Goal: Task Accomplishment & Management: Manage account settings

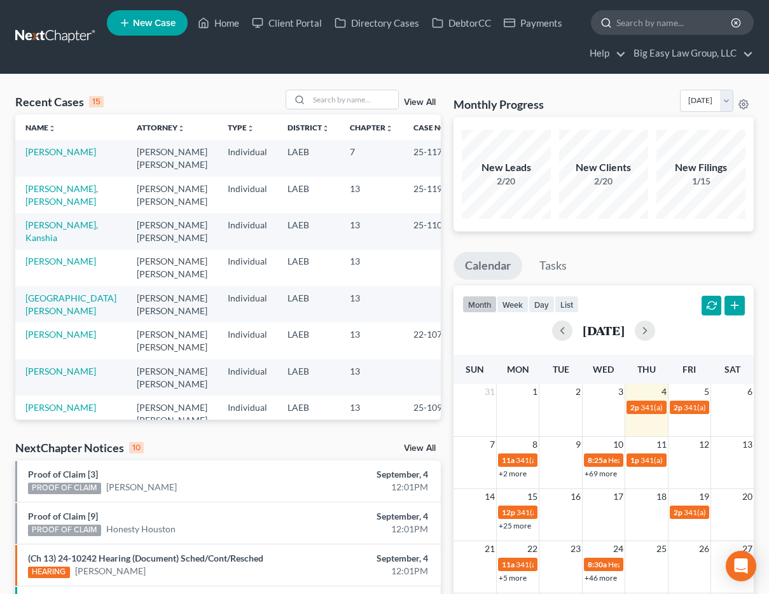
click at [655, 18] on input "search" at bounding box center [675, 23] width 116 height 24
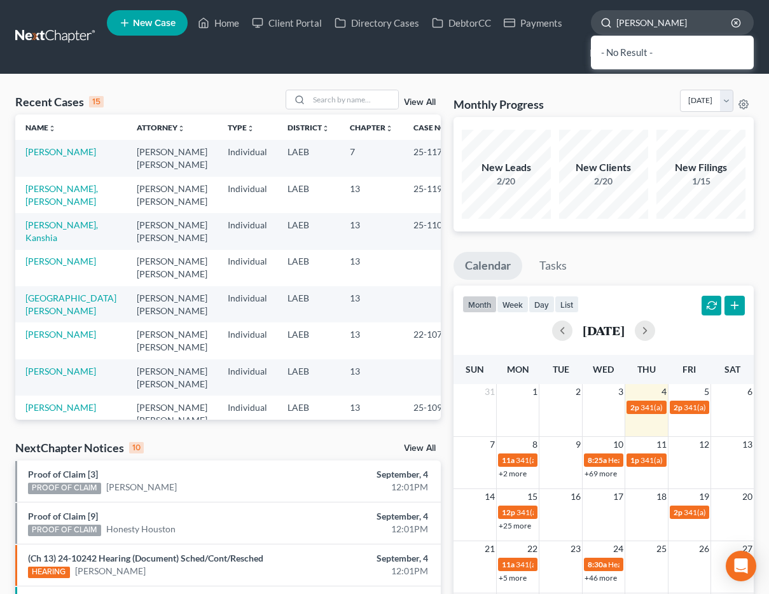
type input "[PERSON_NAME]"
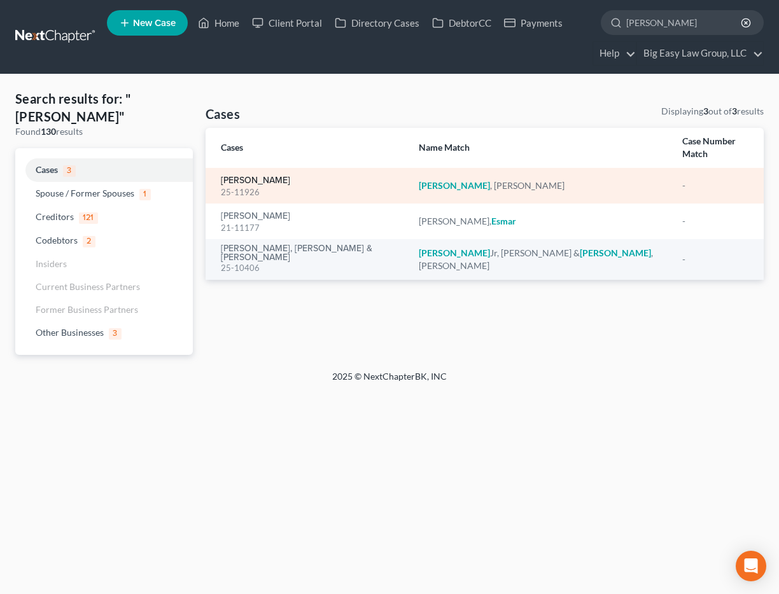
click at [280, 176] on link "[PERSON_NAME]" at bounding box center [255, 180] width 69 height 9
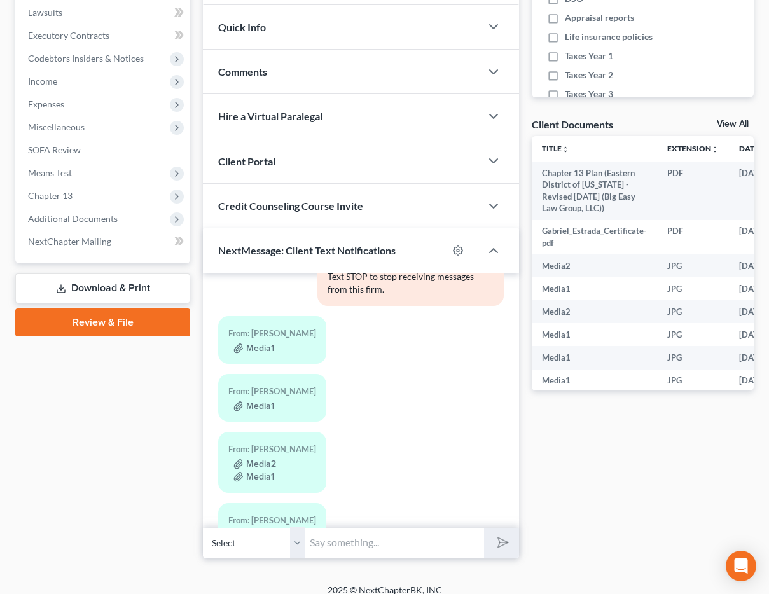
scroll to position [120, 0]
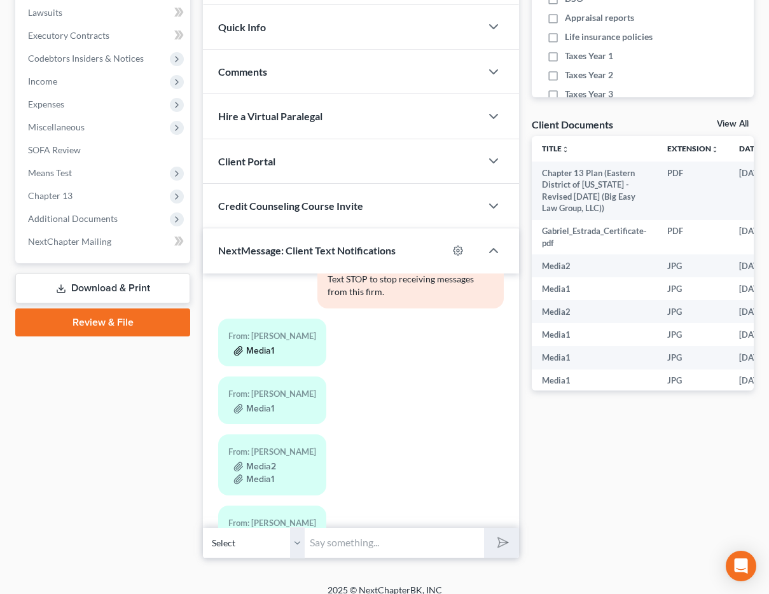
click at [267, 346] on button "Media1" at bounding box center [254, 351] width 41 height 10
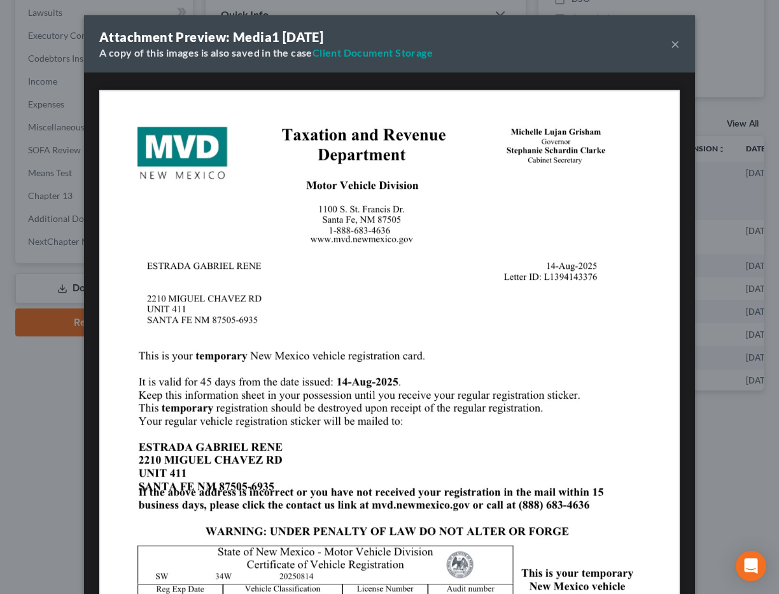
click at [671, 46] on button "×" at bounding box center [675, 43] width 9 height 15
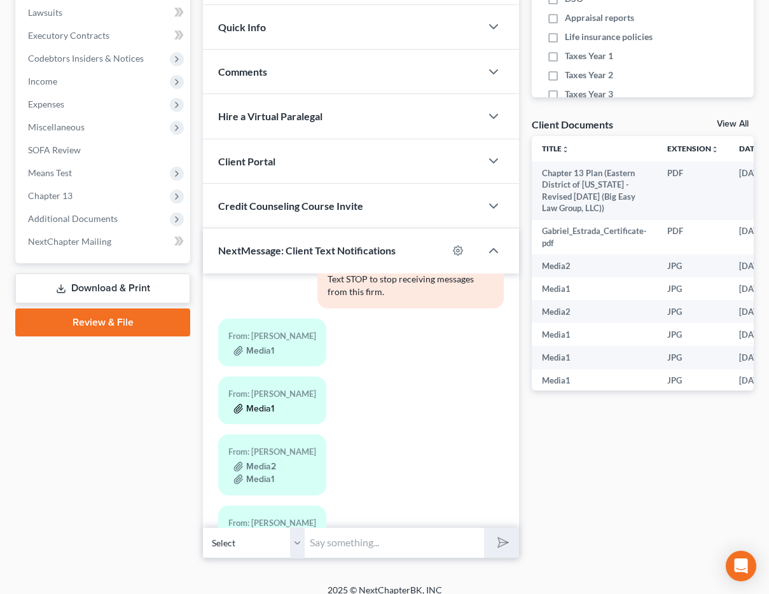
click at [257, 404] on button "Media1" at bounding box center [254, 409] width 41 height 10
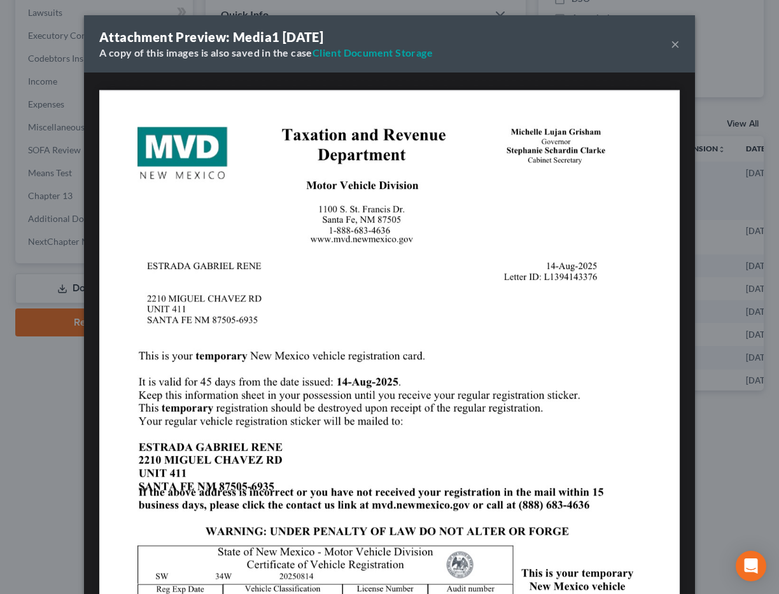
click at [676, 36] on div "Attachment Preview: Media1 [DATE] A copy of this images is also saved in the ca…" at bounding box center [389, 43] width 611 height 57
click at [671, 43] on button "×" at bounding box center [675, 43] width 9 height 15
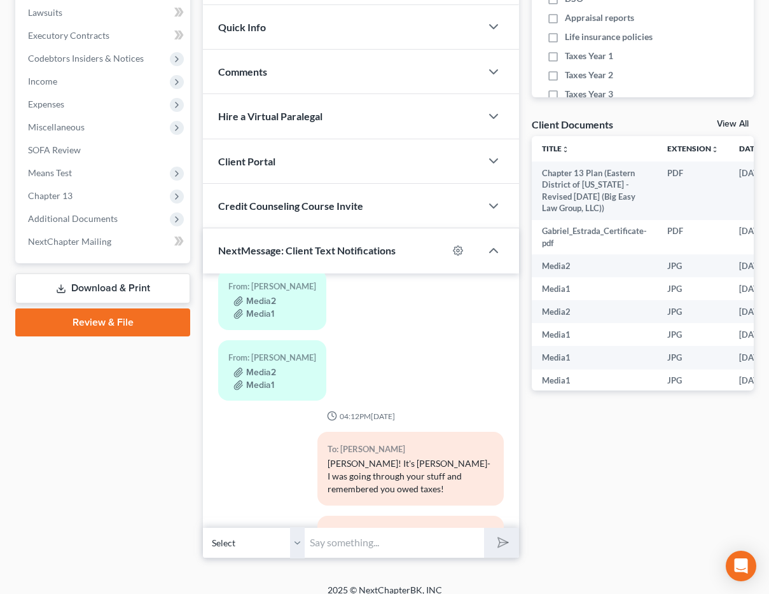
scroll to position [281, 0]
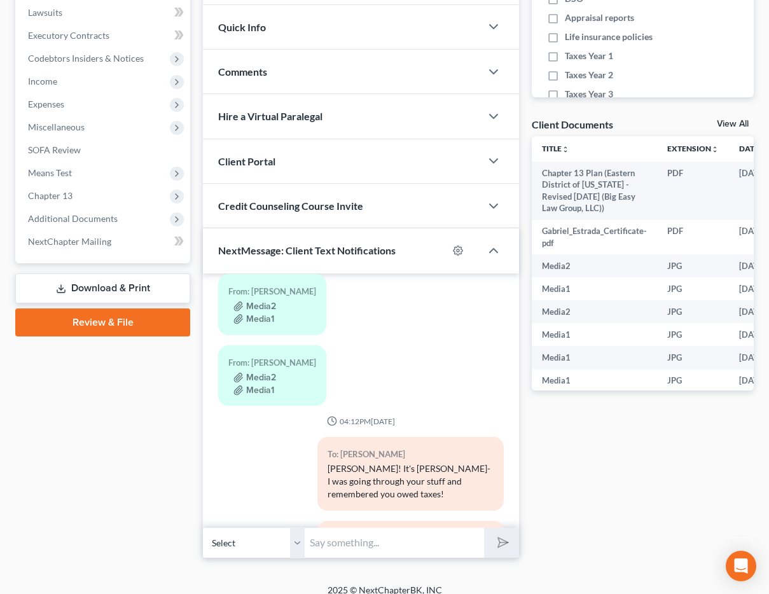
click at [264, 284] on div "From: [PERSON_NAME]" at bounding box center [272, 291] width 88 height 15
click at [265, 302] on button "Media2" at bounding box center [255, 307] width 43 height 10
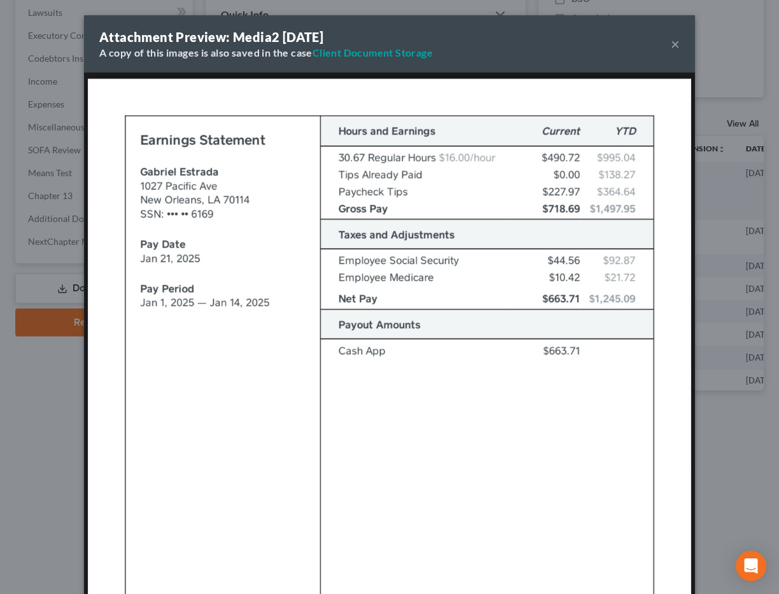
drag, startPoint x: 667, startPoint y: 46, endPoint x: 645, endPoint y: 78, distance: 38.3
click at [671, 47] on button "×" at bounding box center [675, 43] width 9 height 15
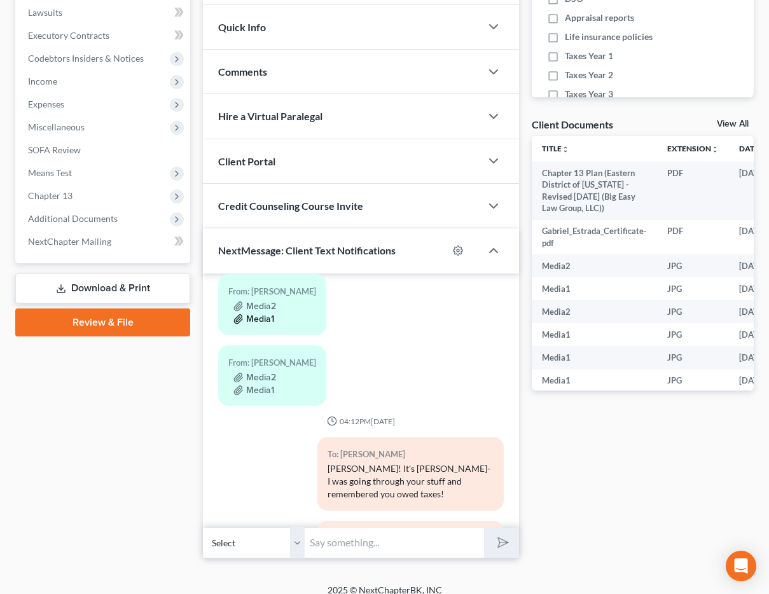
click at [258, 314] on button "Media1" at bounding box center [254, 319] width 41 height 10
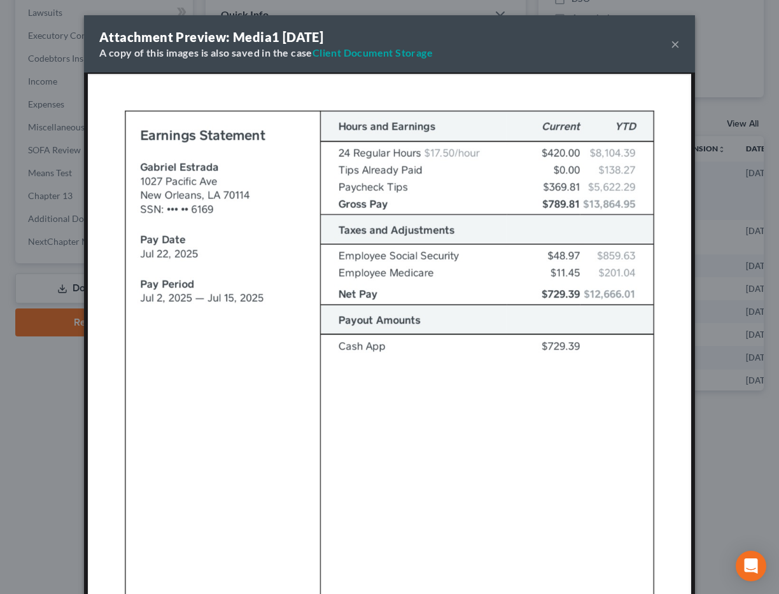
click at [671, 39] on button "×" at bounding box center [675, 43] width 9 height 15
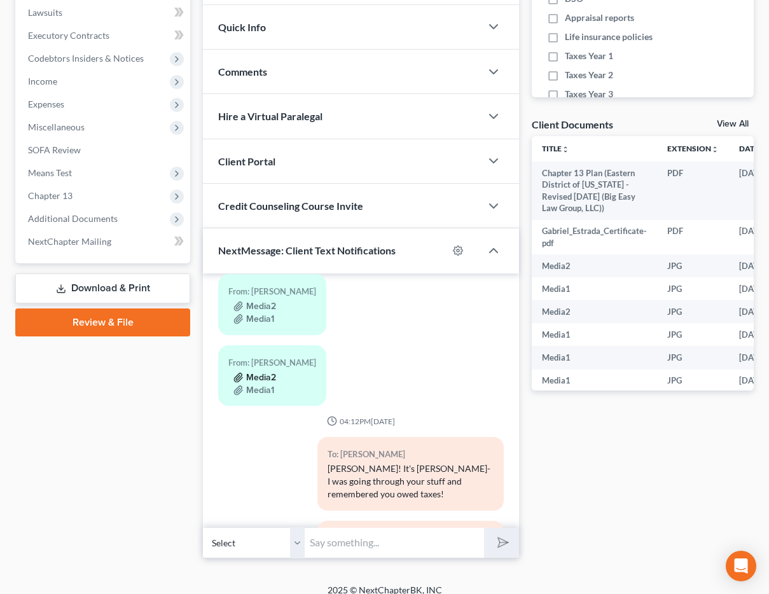
click at [250, 373] on button "Media2" at bounding box center [255, 378] width 43 height 10
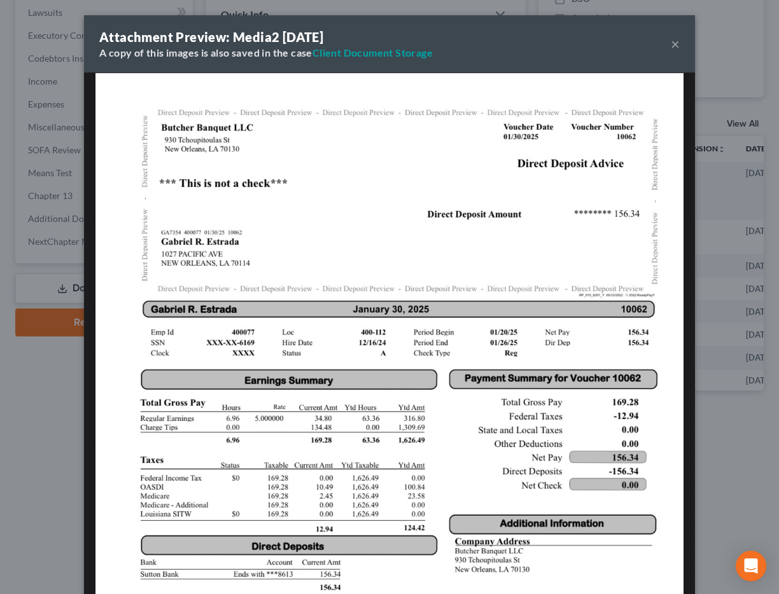
click at [673, 39] on button "×" at bounding box center [675, 43] width 9 height 15
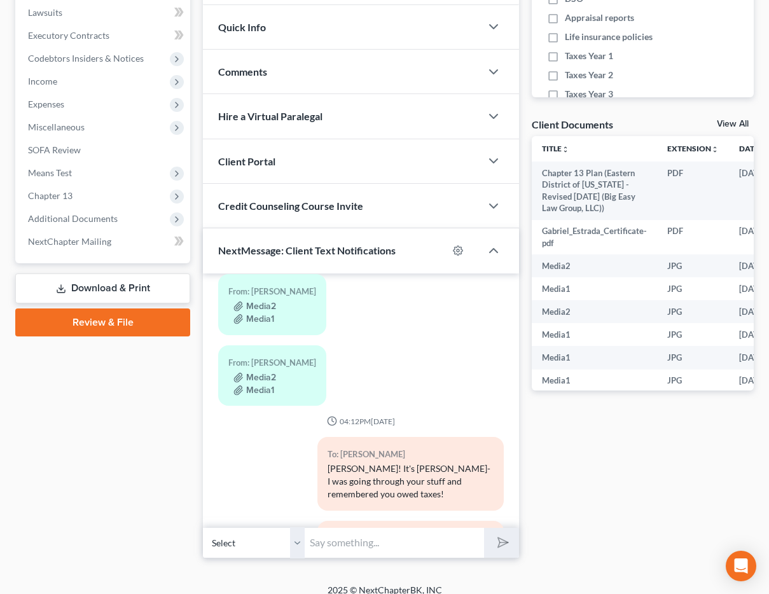
click at [256, 384] on div "From: [PERSON_NAME] Media2 Media1" at bounding box center [272, 376] width 108 height 60
click at [259, 386] on button "Media1" at bounding box center [254, 391] width 41 height 10
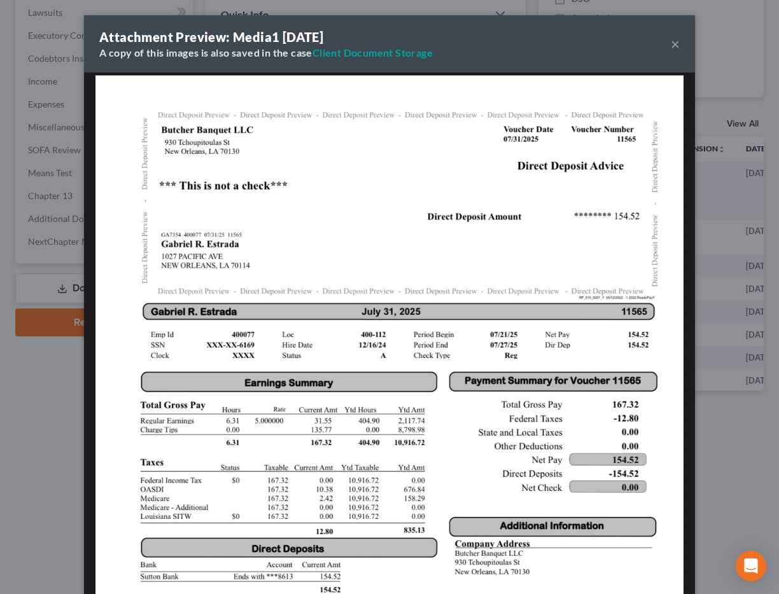
click at [671, 40] on button "×" at bounding box center [675, 43] width 9 height 15
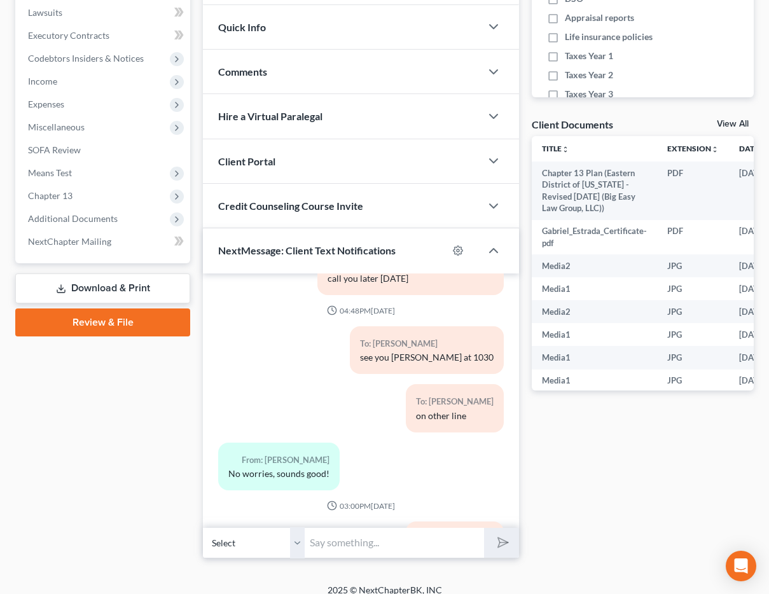
scroll to position [1698, 0]
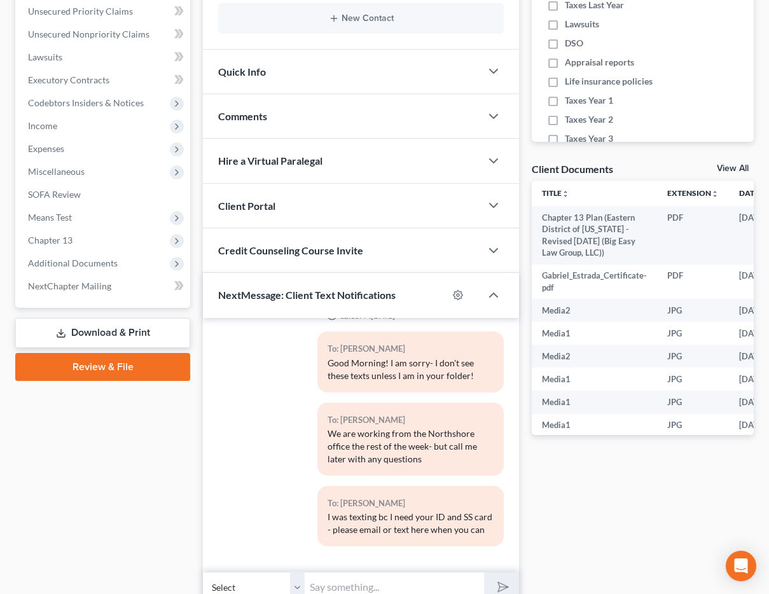
scroll to position [383, 0]
